Goal: Find specific page/section: Find specific page/section

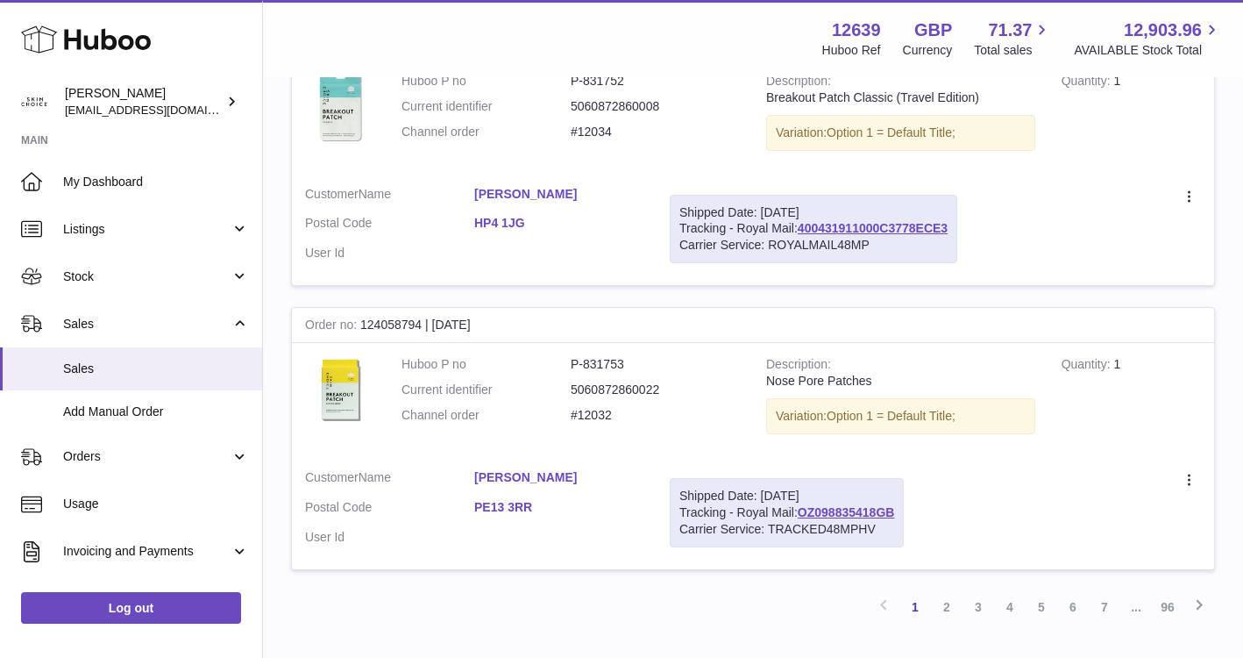
scroll to position [2718, 0]
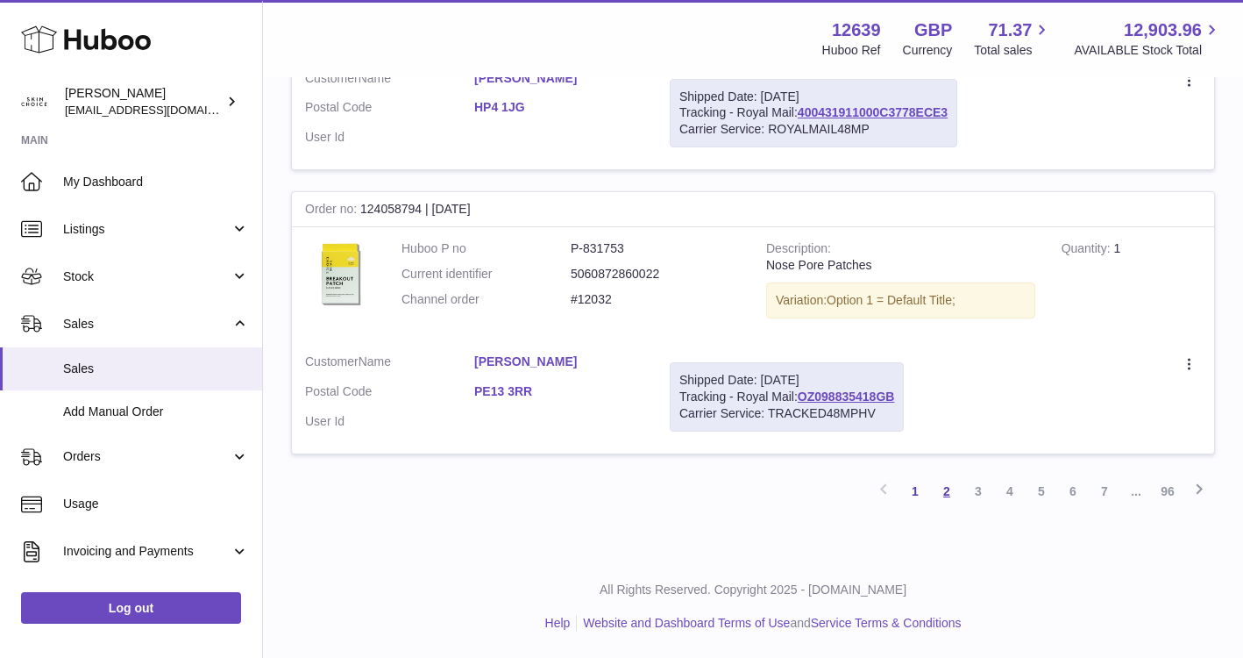
click at [944, 488] on link "2" at bounding box center [947, 491] width 32 height 32
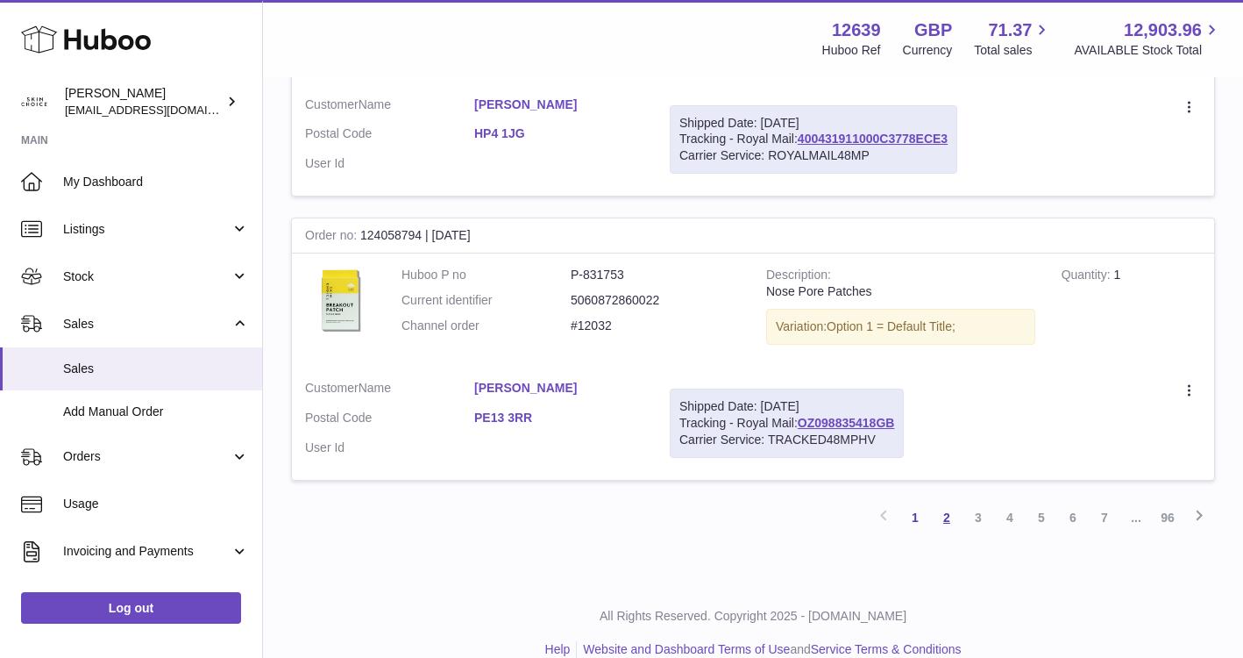
scroll to position [2692, 0]
click at [946, 511] on link "2" at bounding box center [947, 517] width 32 height 32
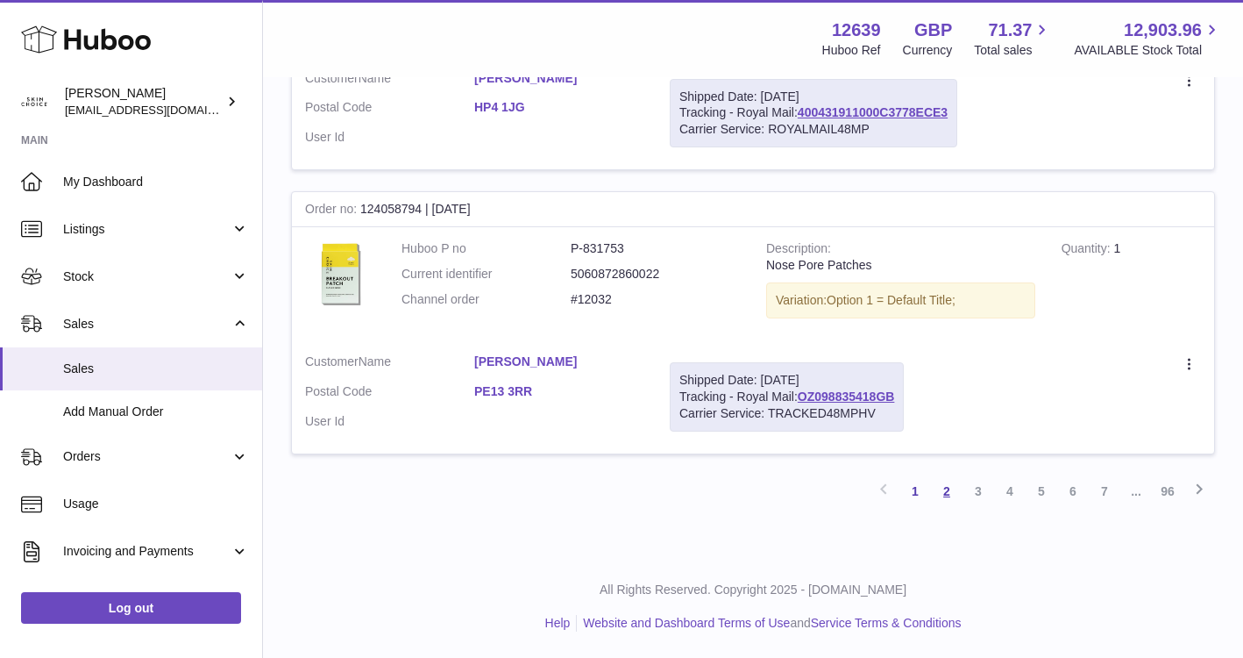
click at [951, 495] on link "2" at bounding box center [947, 491] width 32 height 32
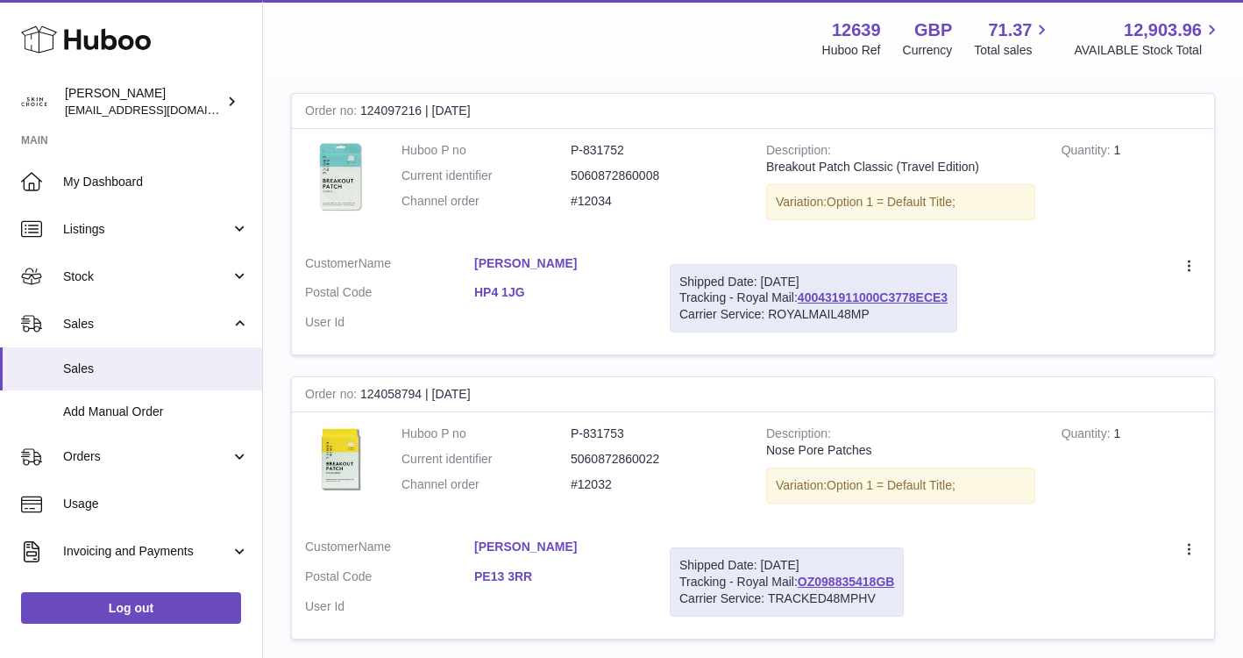
scroll to position [2718, 0]
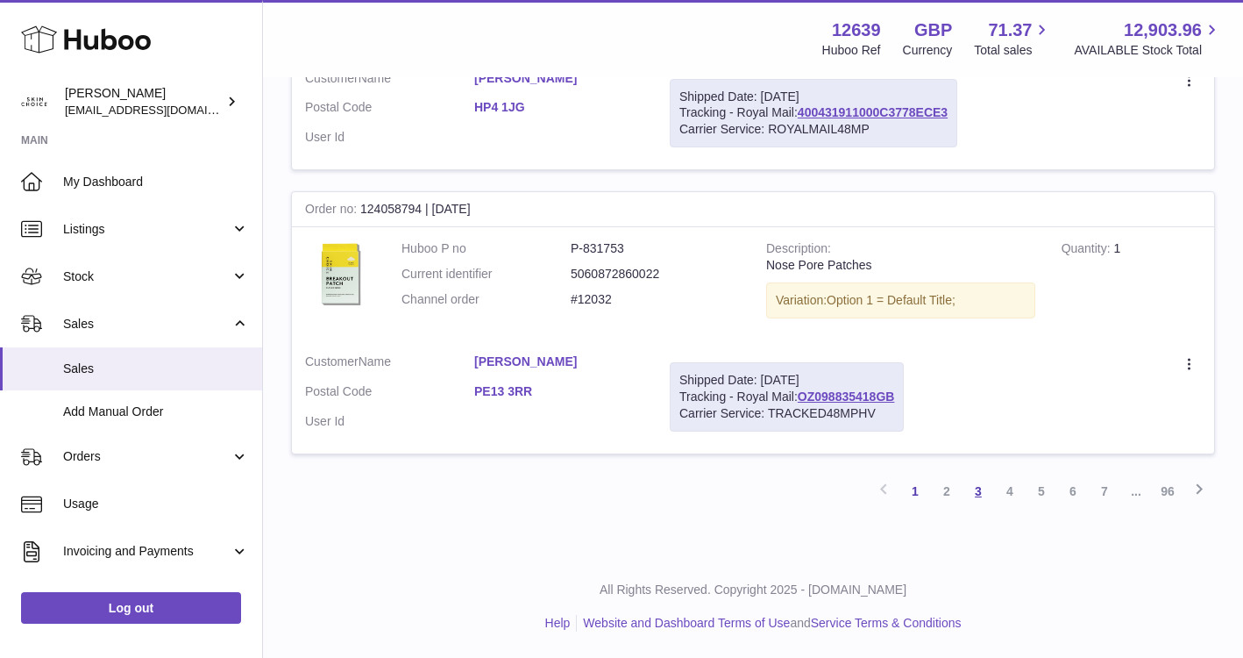
click at [972, 485] on link "3" at bounding box center [979, 491] width 32 height 32
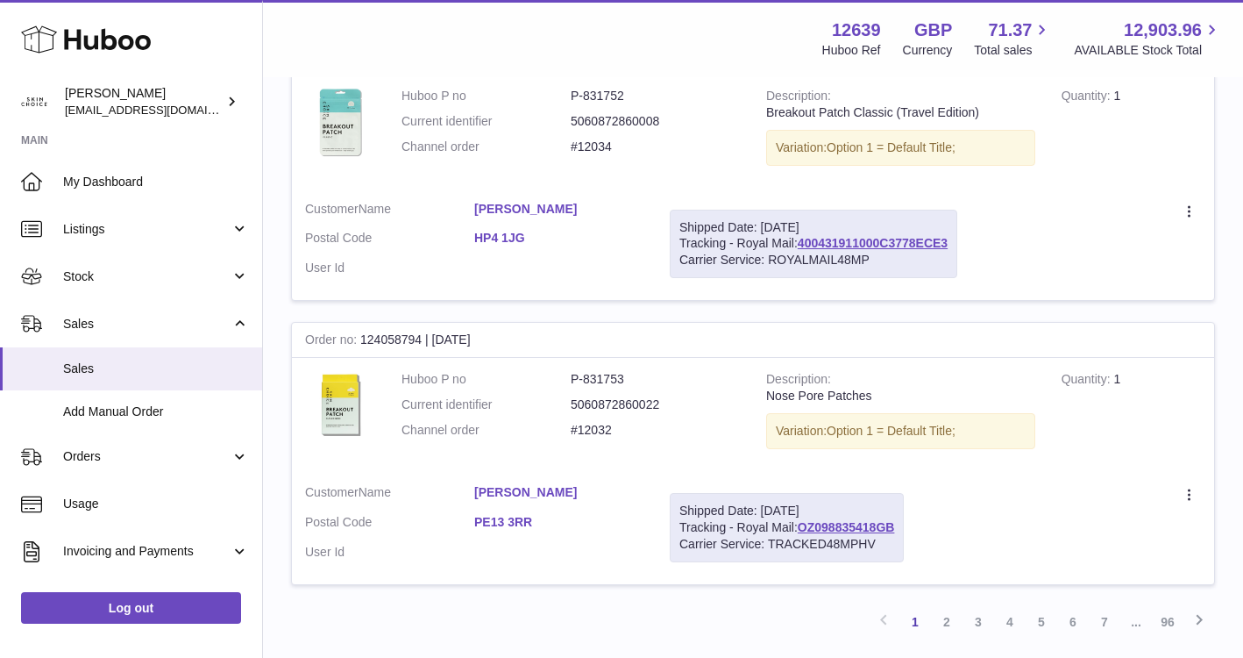
scroll to position [2718, 0]
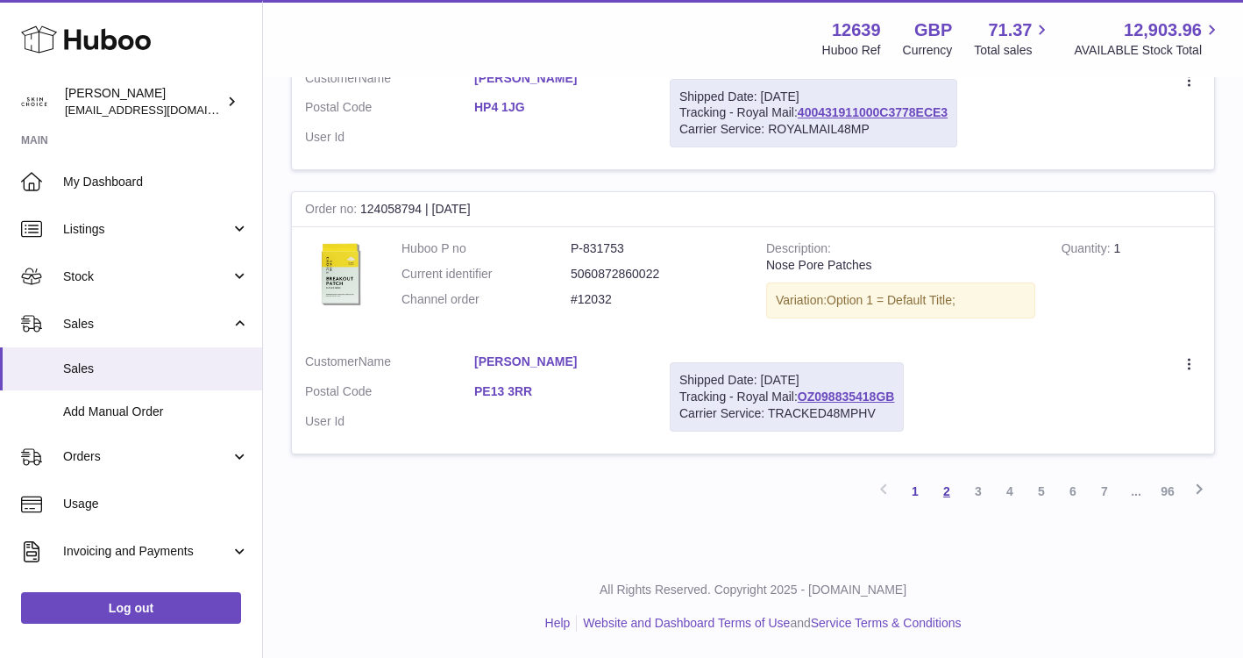
click at [945, 495] on link "2" at bounding box center [947, 491] width 32 height 32
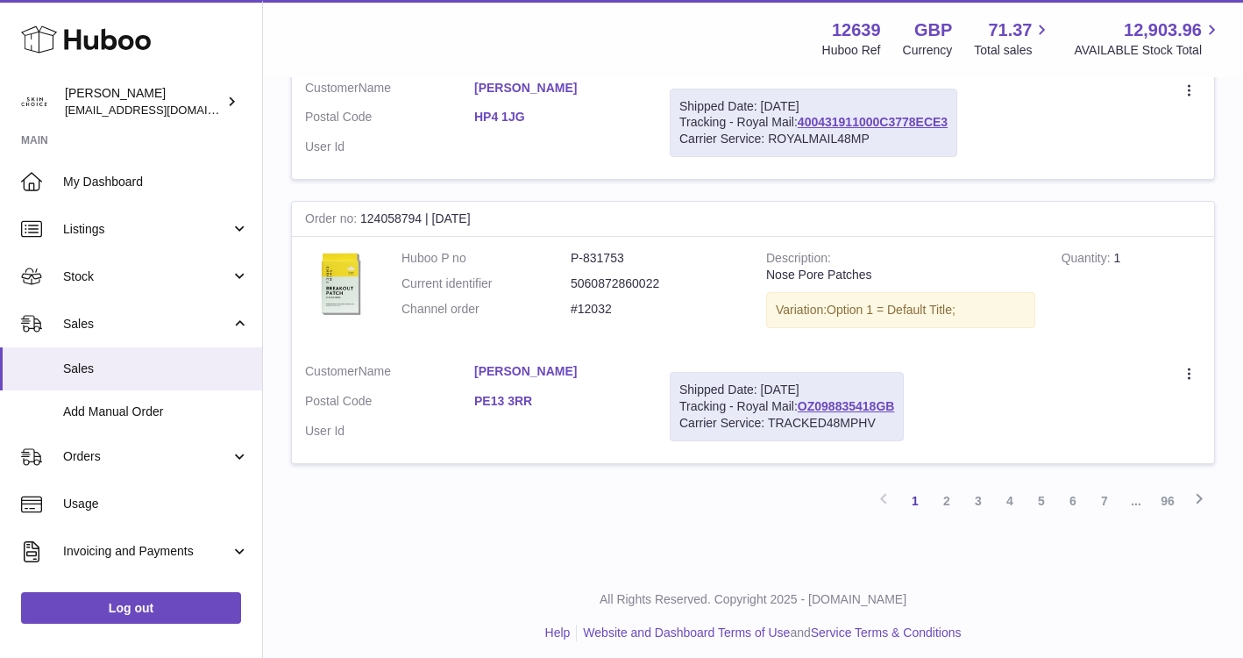
scroll to position [2718, 0]
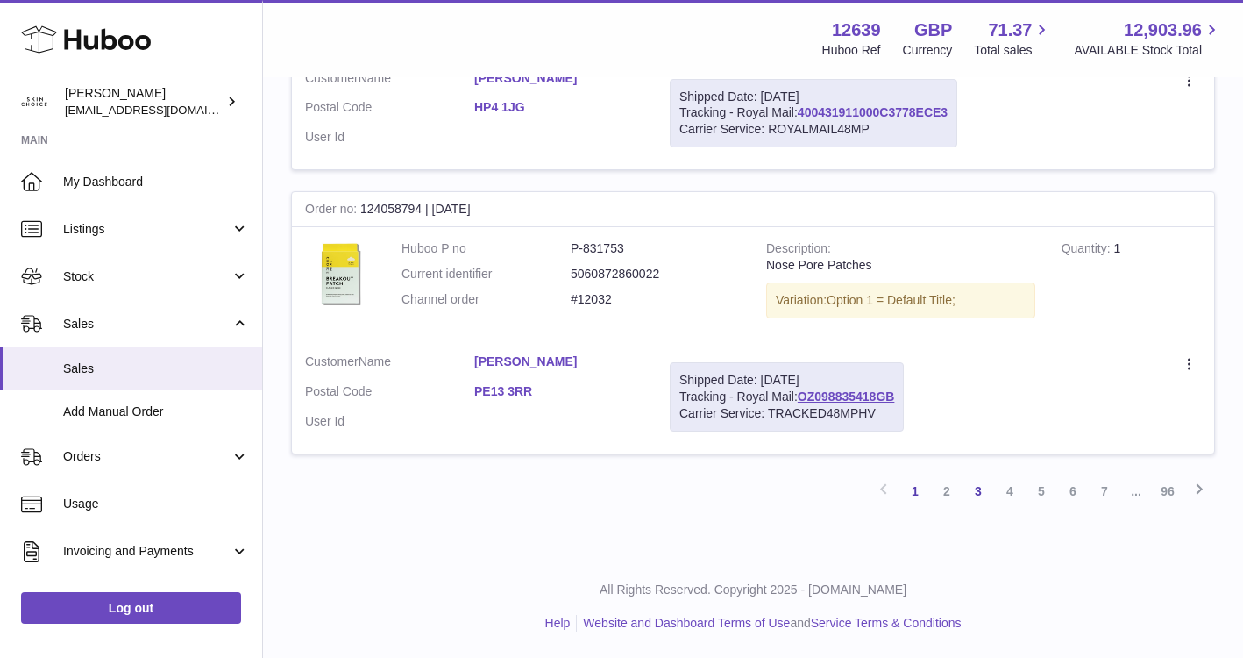
click at [984, 493] on link "3" at bounding box center [979, 491] width 32 height 32
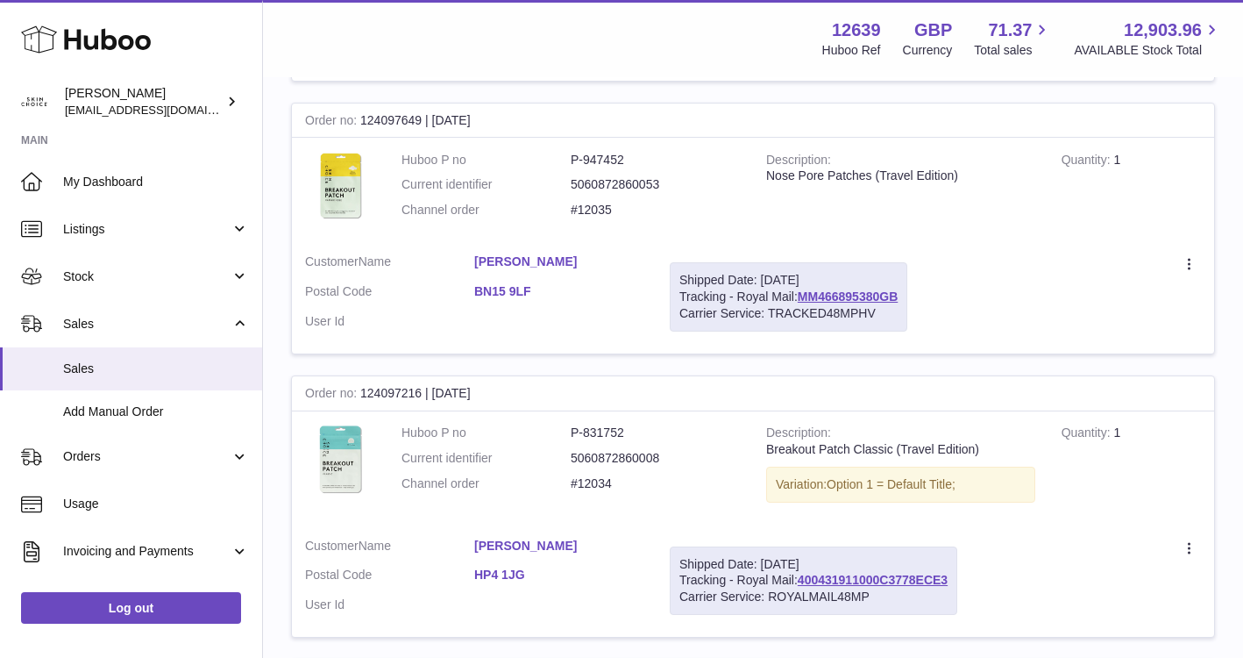
scroll to position [2718, 0]
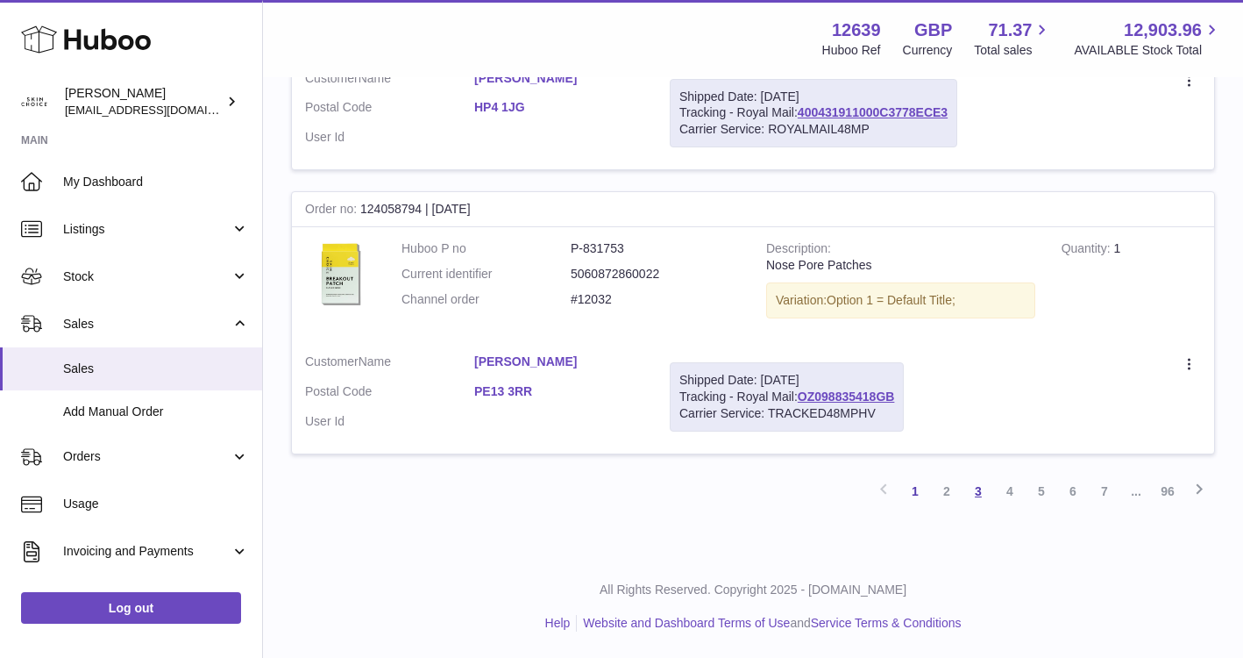
click at [979, 488] on link "3" at bounding box center [979, 491] width 32 height 32
click at [1016, 490] on link "4" at bounding box center [1010, 491] width 32 height 32
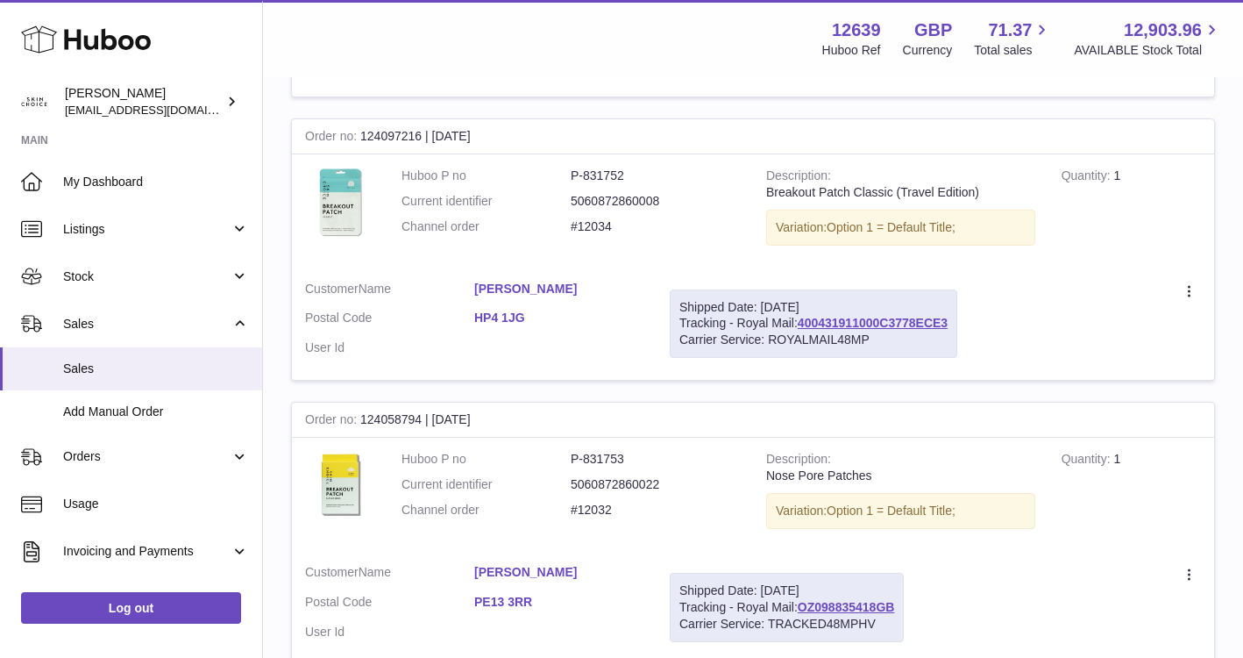
scroll to position [2718, 0]
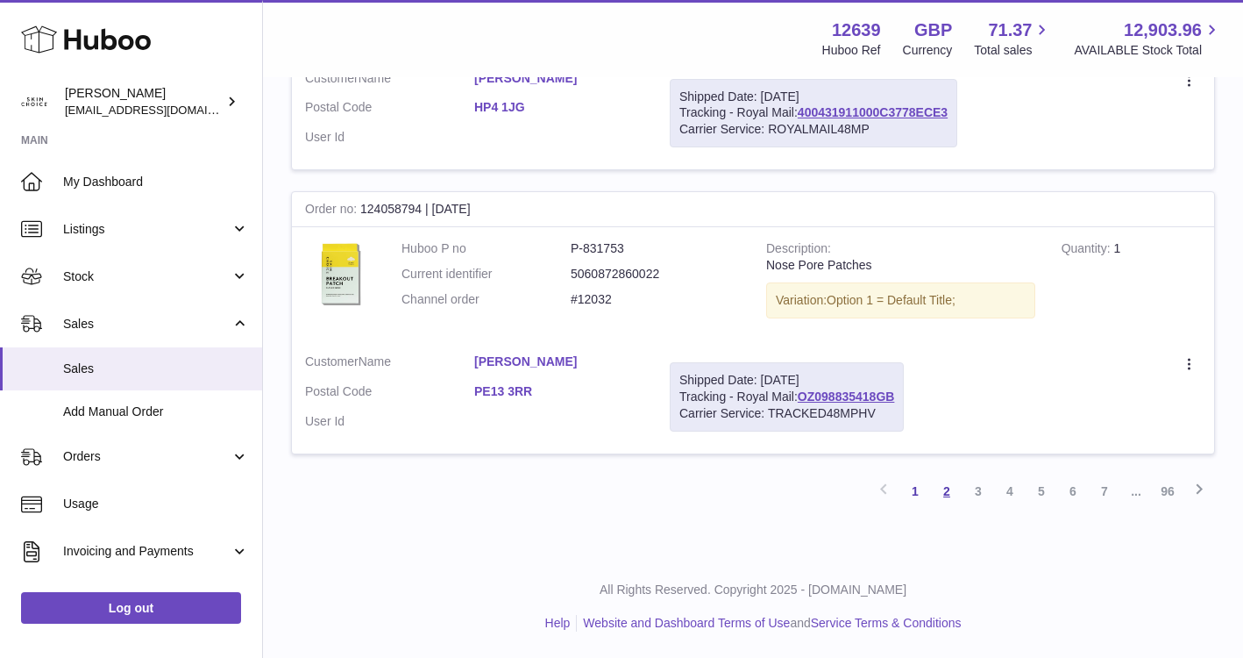
click at [952, 497] on link "2" at bounding box center [947, 491] width 32 height 32
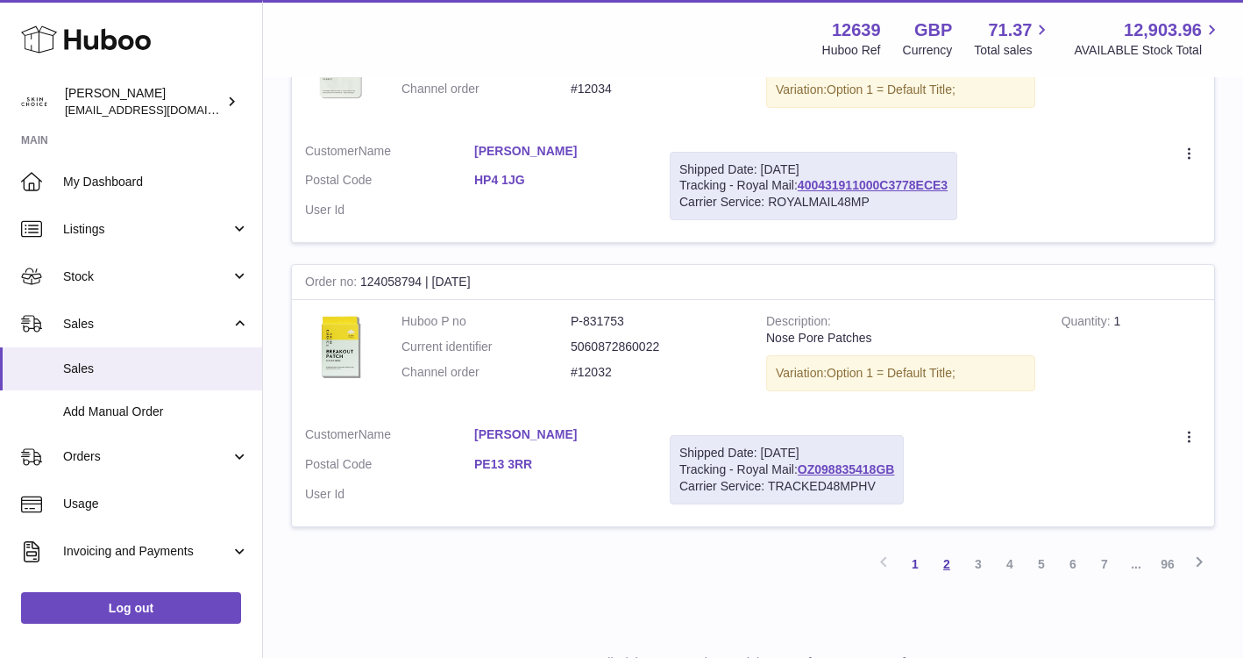
scroll to position [2718, 0]
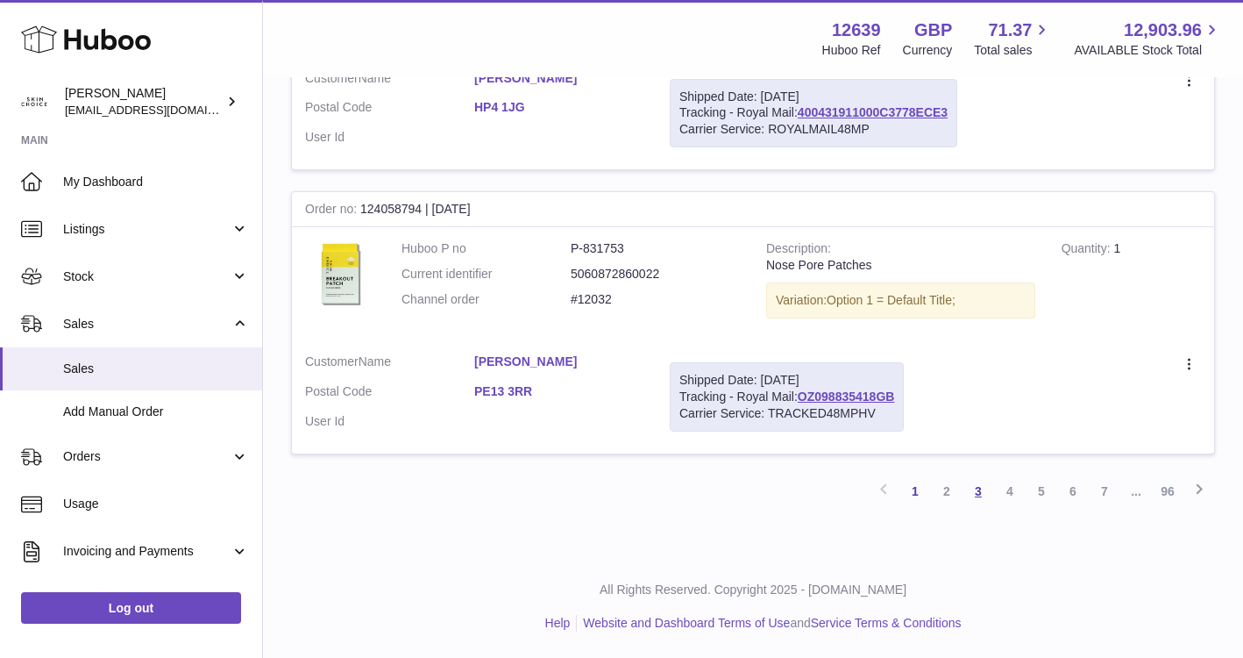
click at [977, 494] on link "3" at bounding box center [979, 491] width 32 height 32
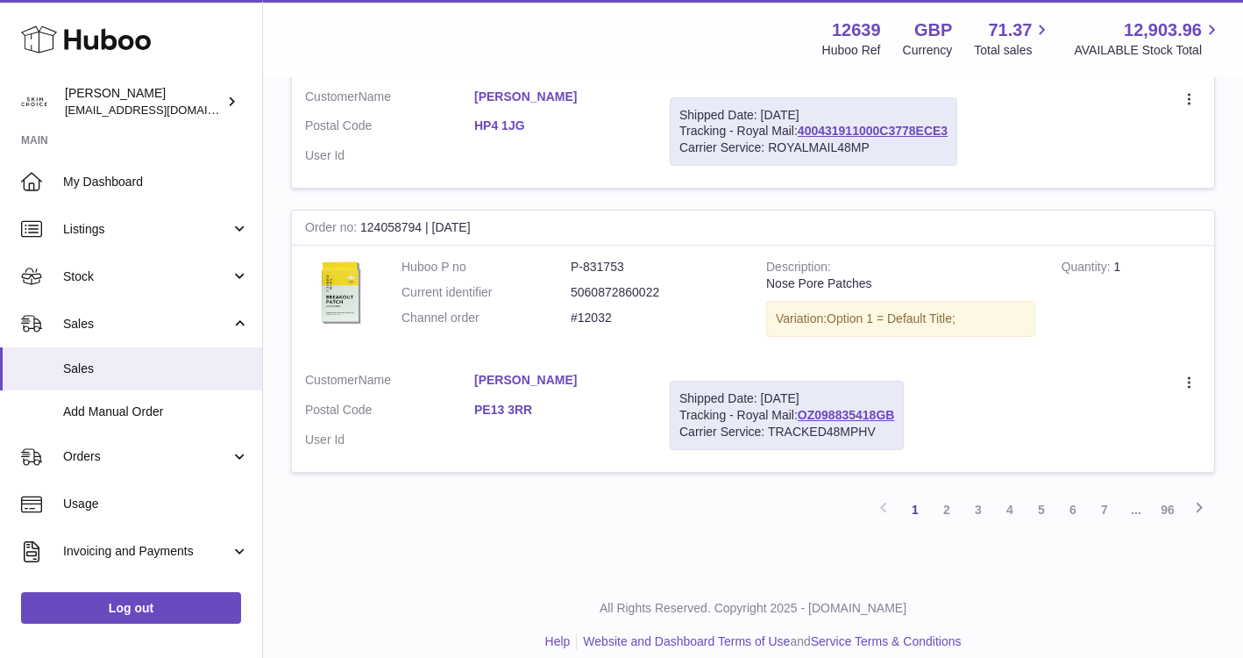
scroll to position [2718, 0]
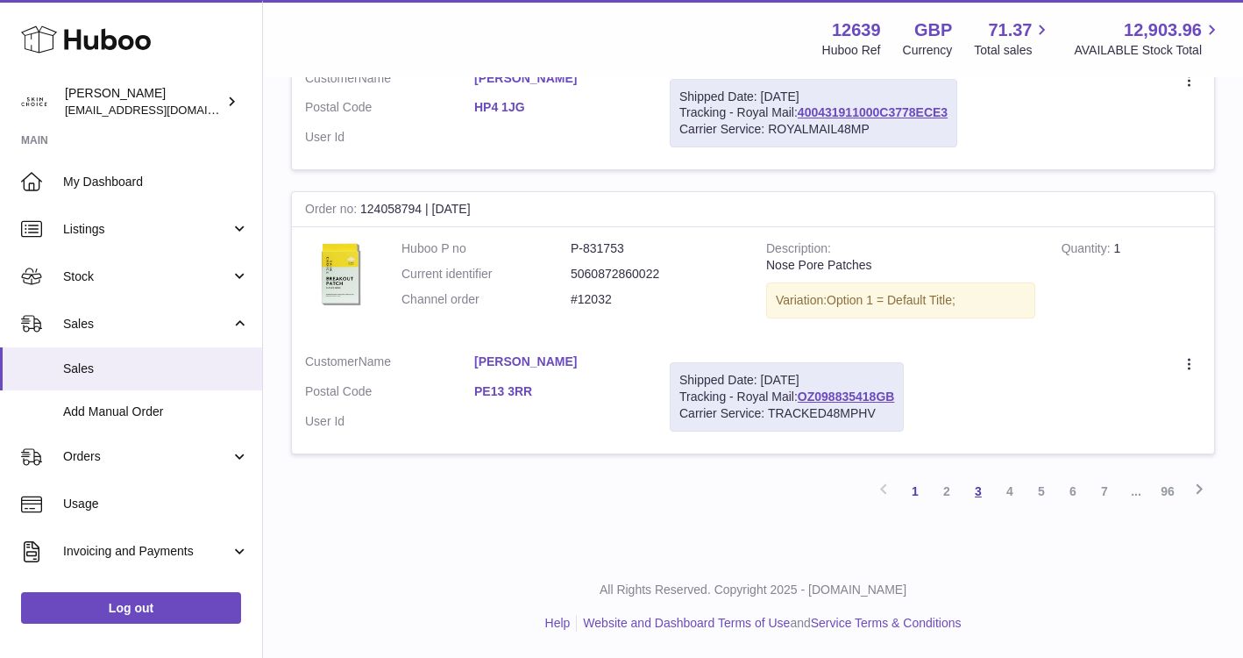
click at [974, 489] on link "3" at bounding box center [979, 491] width 32 height 32
click at [986, 490] on link "3" at bounding box center [979, 491] width 32 height 32
click at [1005, 488] on link "4" at bounding box center [1010, 491] width 32 height 32
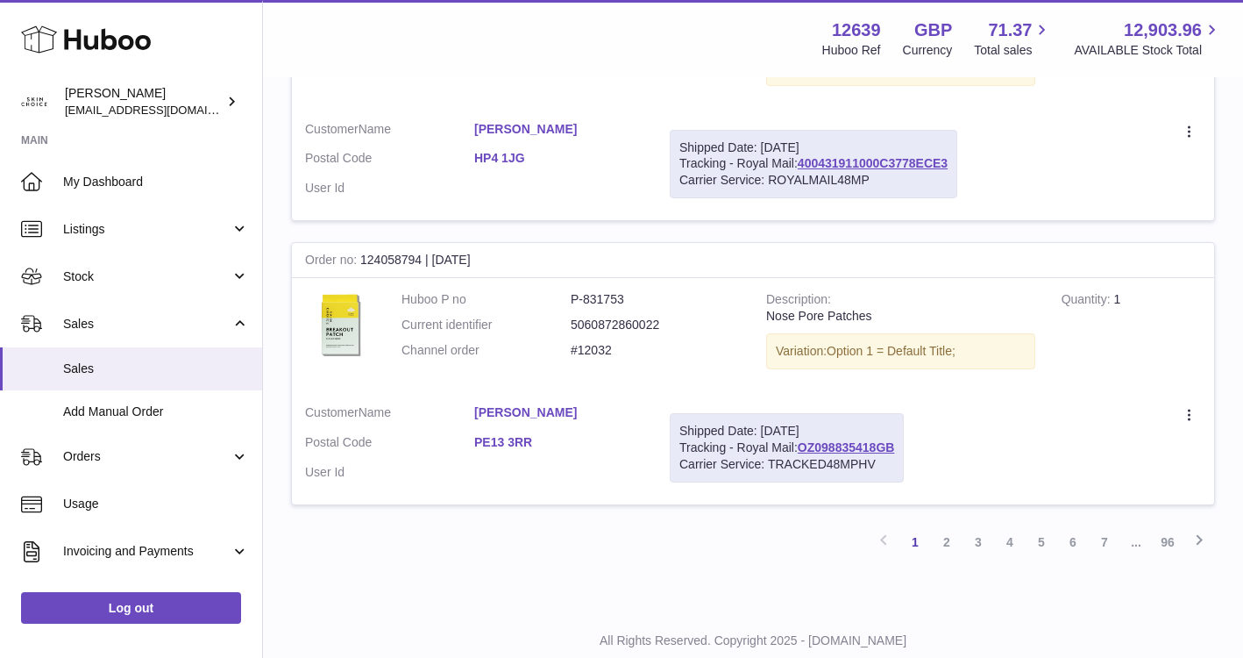
scroll to position [2718, 0]
